Goal: Task Accomplishment & Management: Complete application form

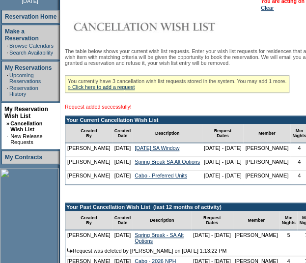
scroll to position [138, 0]
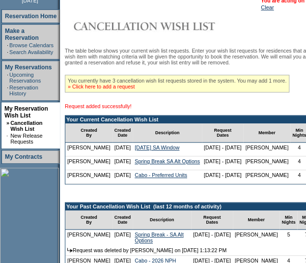
click at [108, 87] on link "» Click here to add a request" at bounding box center [101, 86] width 67 height 6
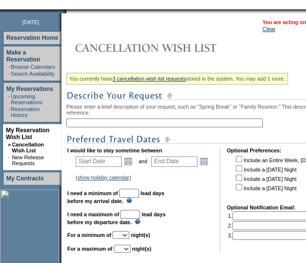
scroll to position [116, 0]
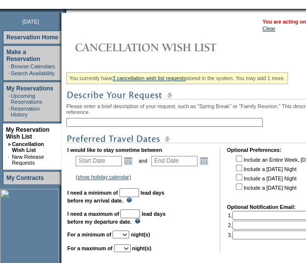
click at [107, 124] on input "text" at bounding box center [164, 122] width 196 height 9
type input "Cabo - Full Week"
click at [132, 165] on link "Open the calendar popup." at bounding box center [128, 160] width 11 height 11
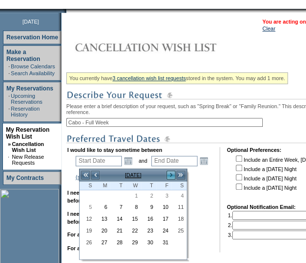
click at [171, 175] on link ">" at bounding box center [171, 175] width 10 height 10
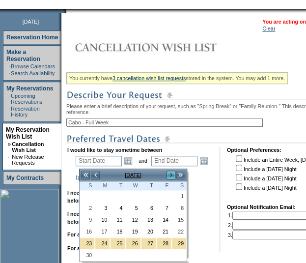
click at [171, 175] on link ">" at bounding box center [171, 175] width 10 height 10
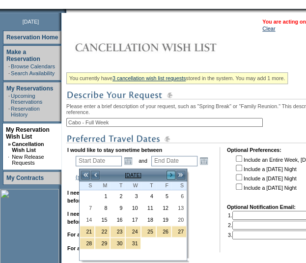
click at [171, 175] on link ">" at bounding box center [171, 175] width 10 height 10
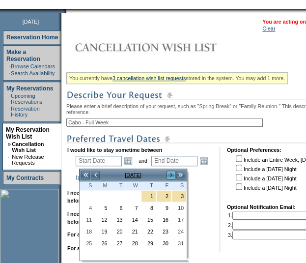
click at [171, 175] on link ">" at bounding box center [171, 175] width 10 height 10
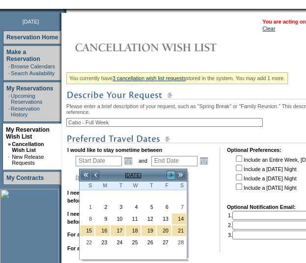
click at [171, 175] on link ">" at bounding box center [171, 175] width 10 height 10
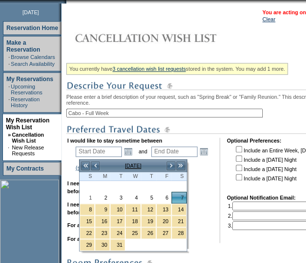
scroll to position [125, 0]
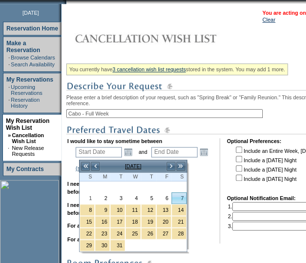
click at [178, 195] on link "7" at bounding box center [179, 198] width 14 height 11
click at [178, 197] on link "7" at bounding box center [179, 198] width 14 height 11
type input "2026-03-07"
type input "2026-03-08"
type input "3/7/2026"
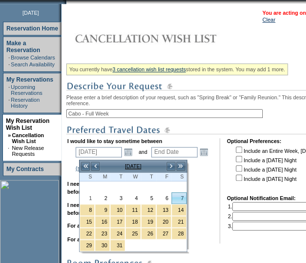
type input "3/8/2026"
type input "157"
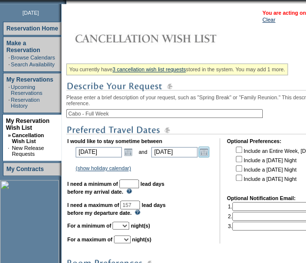
click at [208, 155] on link "Open the calendar popup." at bounding box center [203, 151] width 11 height 11
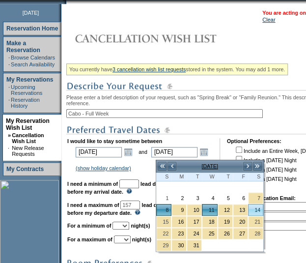
click at [255, 205] on link "14" at bounding box center [256, 209] width 14 height 11
type input "2026-03-14"
type input "3/14/2026"
type input "163"
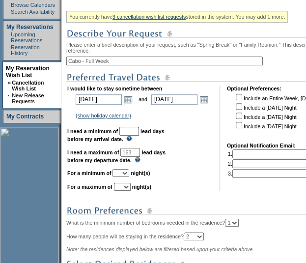
scroll to position [178, 0]
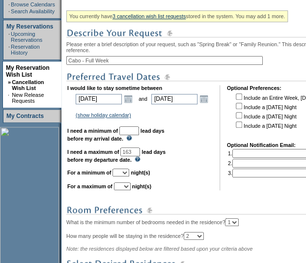
click at [139, 133] on input "text" at bounding box center [129, 130] width 20 height 9
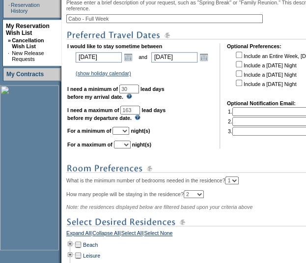
scroll to position [221, 0]
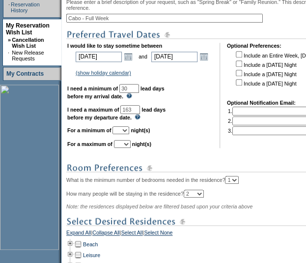
type input "30"
click at [129, 134] on select "1 2 3 4 5 6 7 8 9 10 11 12 13 14" at bounding box center [120, 130] width 17 height 8
select select "7"
click at [124, 131] on select "1 2 3 4 5 6 7 8 9 10 11 12 13 14" at bounding box center [120, 130] width 17 height 8
click at [128, 146] on select "1 2 3 4 5 6 7 8 9 10 11 12 13 14" at bounding box center [122, 144] width 17 height 8
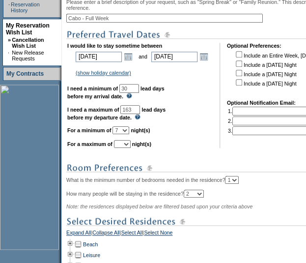
select select "7"
click at [126, 144] on select "1 2 3 4 5 6 7 8 9 10 11 12 13 14" at bounding box center [122, 144] width 17 height 8
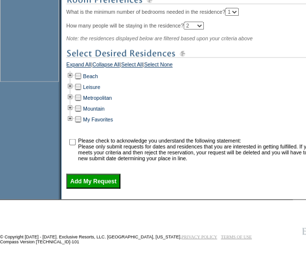
scroll to position [394, 0]
click at [74, 80] on td at bounding box center [70, 75] width 8 height 11
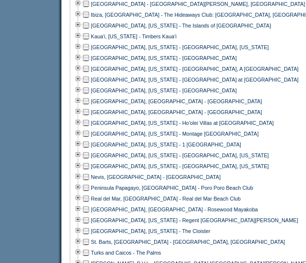
scroll to position [533, 0]
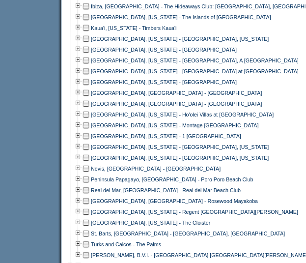
click at [90, 109] on td at bounding box center [86, 103] width 8 height 11
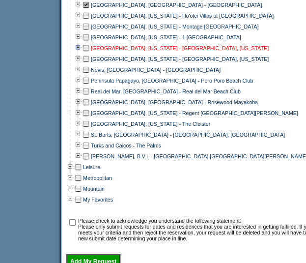
scroll to position [666, 0]
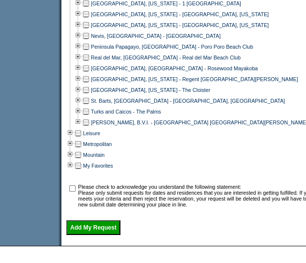
click at [74, 192] on input "checkbox" at bounding box center [72, 188] width 6 height 6
checkbox input "true"
click at [90, 235] on input "Add My Request" at bounding box center [93, 227] width 54 height 15
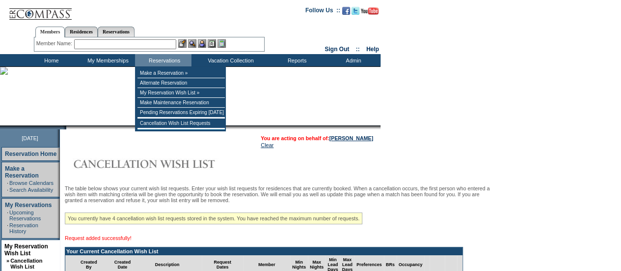
click at [156, 45] on input "text" at bounding box center [125, 44] width 102 height 10
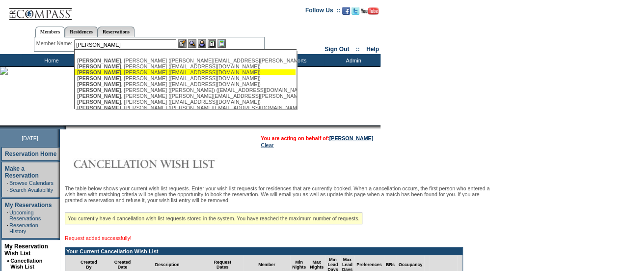
click at [127, 70] on div "[PERSON_NAME] ([EMAIL_ADDRESS][DOMAIN_NAME])" at bounding box center [185, 72] width 216 height 6
type input "[PERSON_NAME] ([EMAIL_ADDRESS][DOMAIN_NAME])"
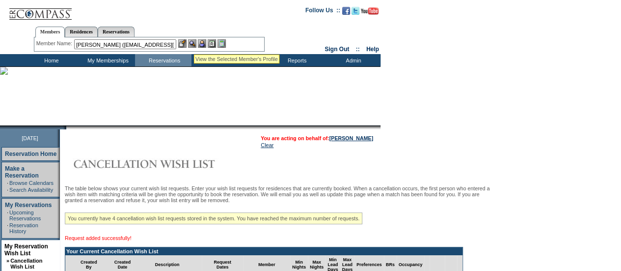
click at [194, 43] on img at bounding box center [192, 43] width 8 height 8
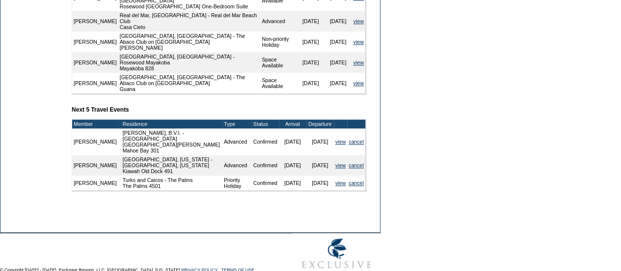
scroll to position [424, 0]
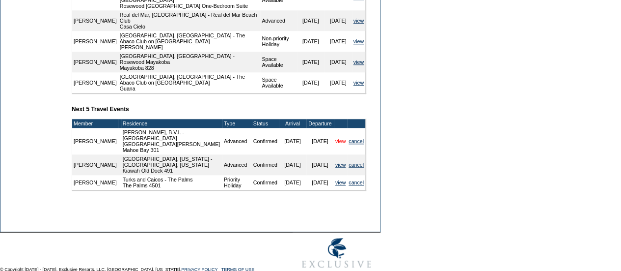
click at [338, 138] on link "view" at bounding box center [340, 141] width 10 height 6
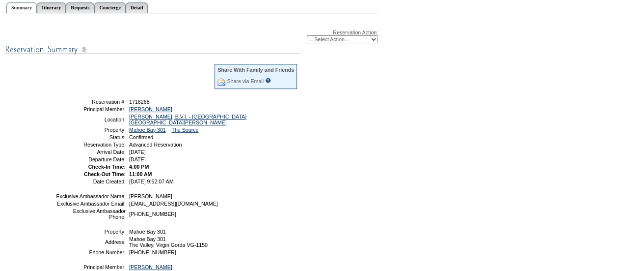
scroll to position [116, 0]
